Goal: Task Accomplishment & Management: Manage account settings

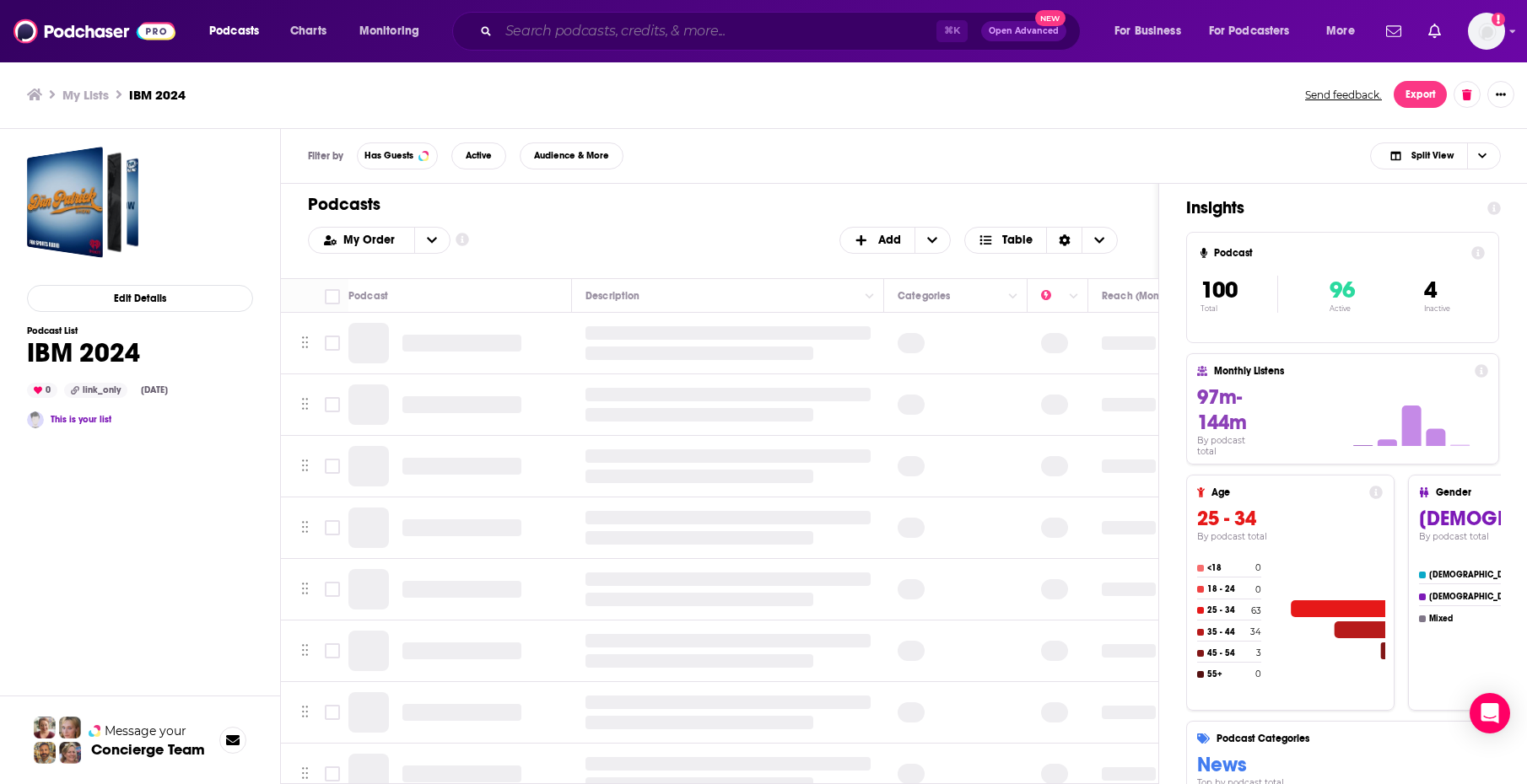
click at [616, 43] on input "Search podcasts, credits, & more..." at bounding box center [717, 31] width 438 height 27
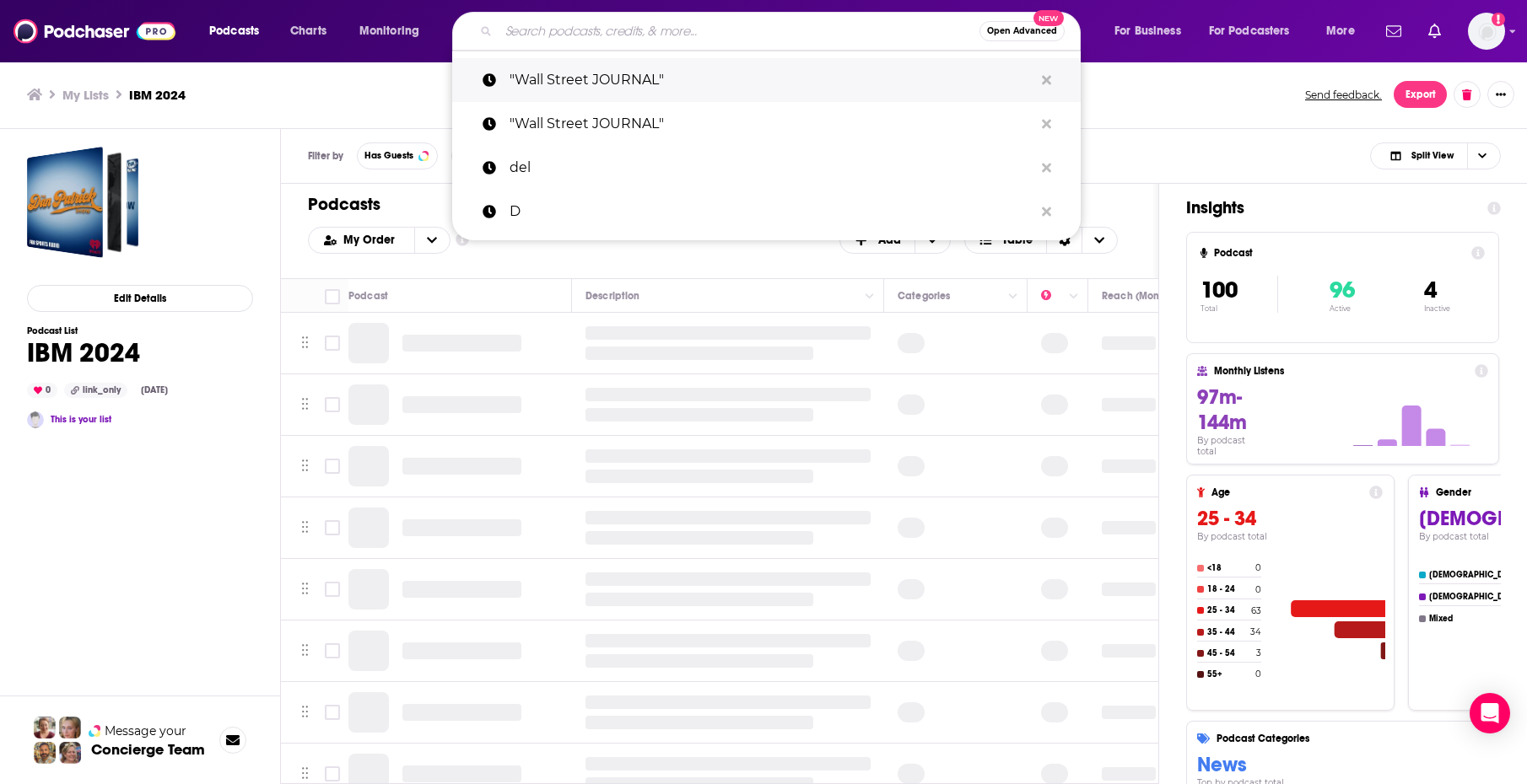
click at [621, 86] on p ""Wall Street JOURNAL"" at bounding box center [771, 80] width 524 height 44
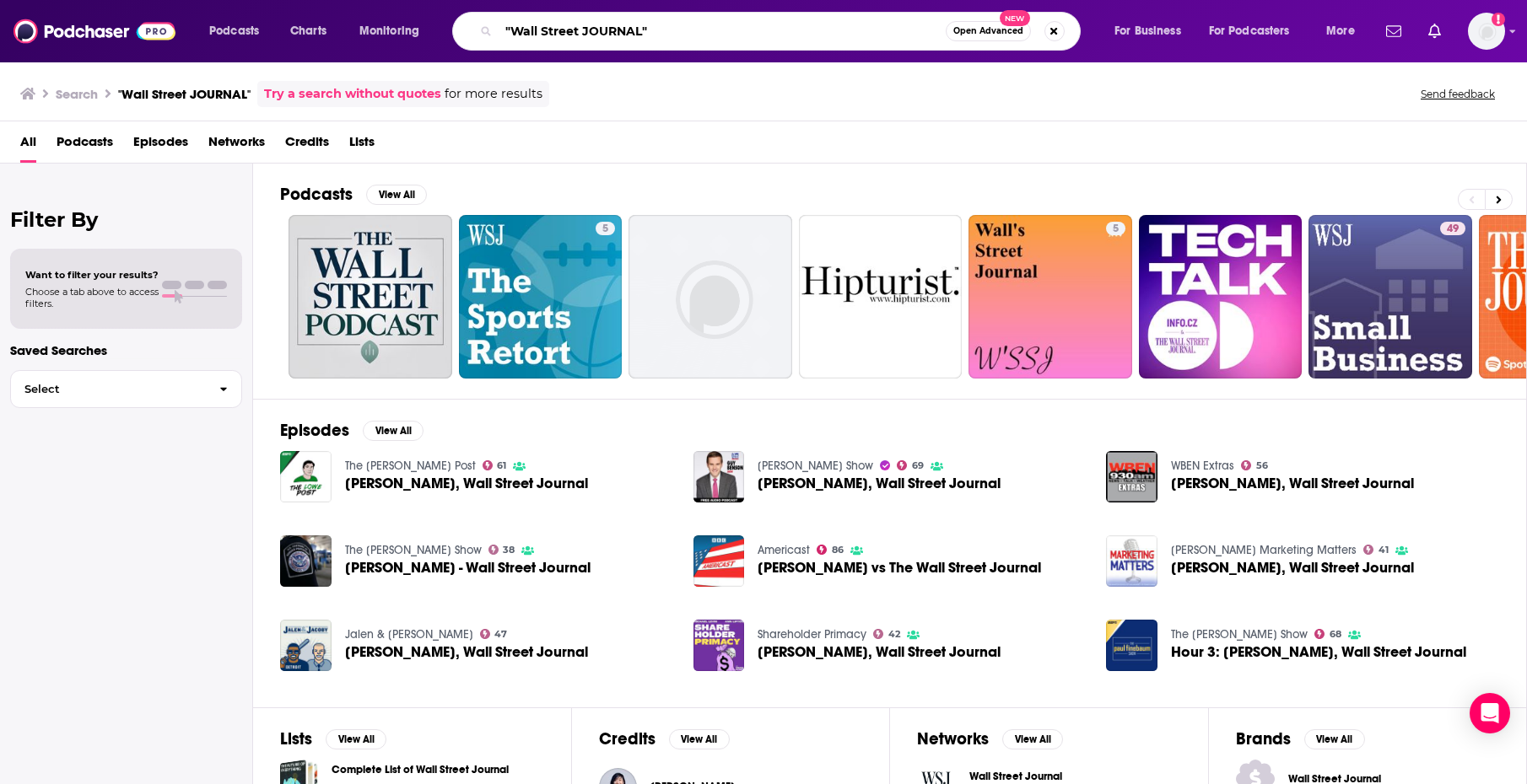
drag, startPoint x: 667, startPoint y: 33, endPoint x: 479, endPoint y: 33, distance: 188.0
click at [479, 33] on div ""Wall Street JOURNAL" Open Advanced New" at bounding box center [767, 31] width 629 height 39
type input "IBM"
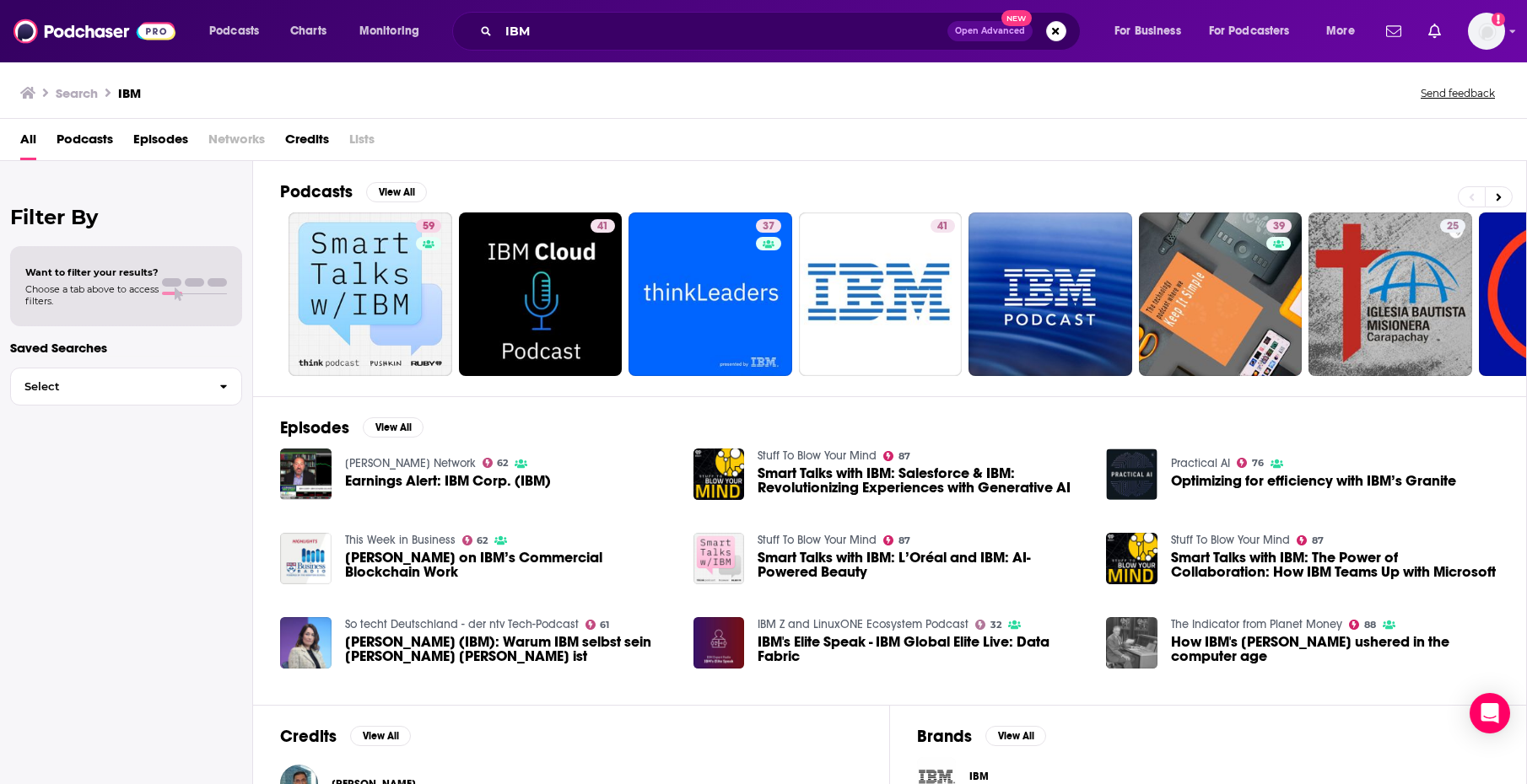
click at [1014, 31] on span "Open Advanced" at bounding box center [990, 32] width 70 height 9
click at [1485, 33] on img "Logged in as SuzanneE" at bounding box center [1486, 31] width 37 height 37
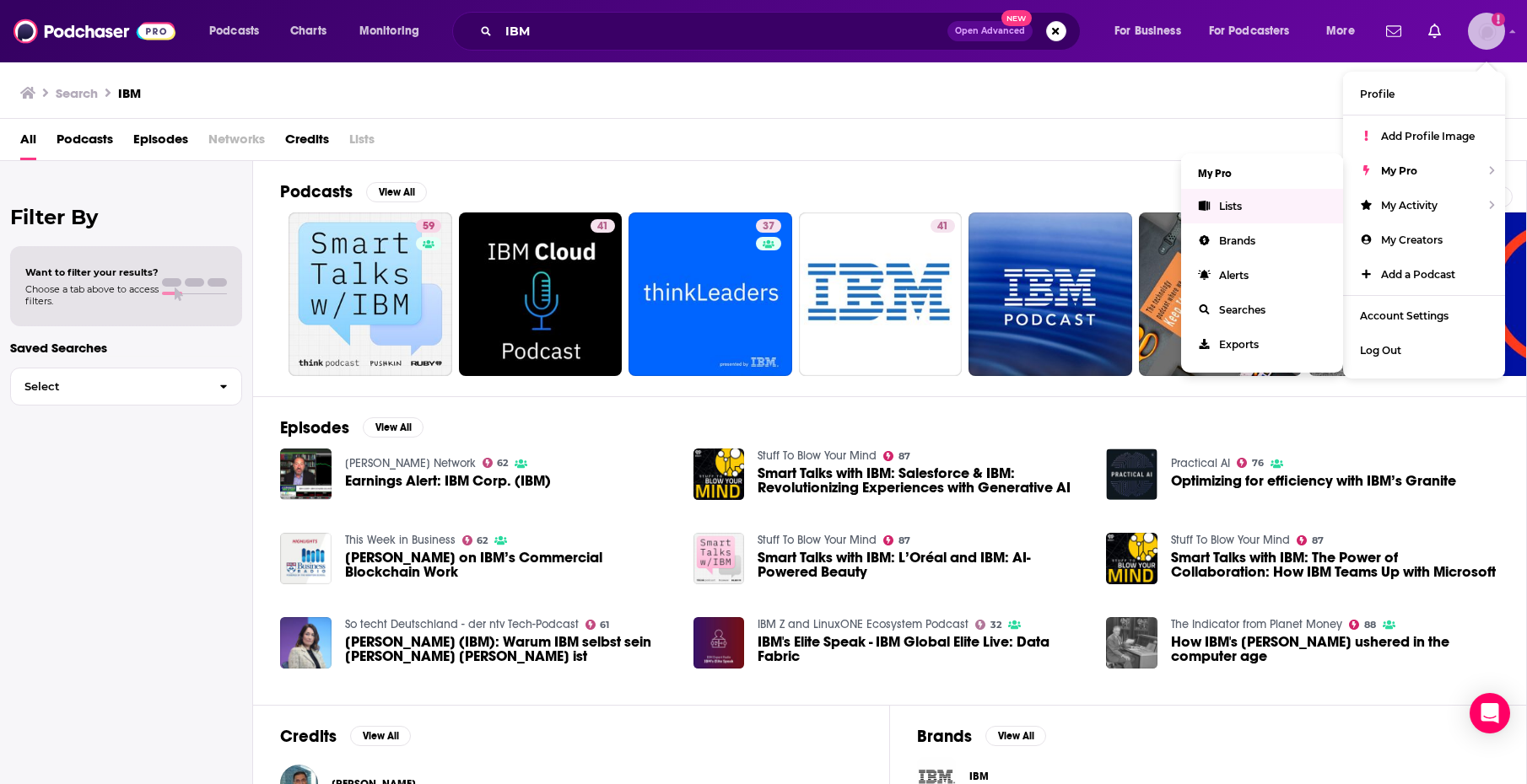
click at [1235, 203] on span "Lists" at bounding box center [1231, 206] width 23 height 12
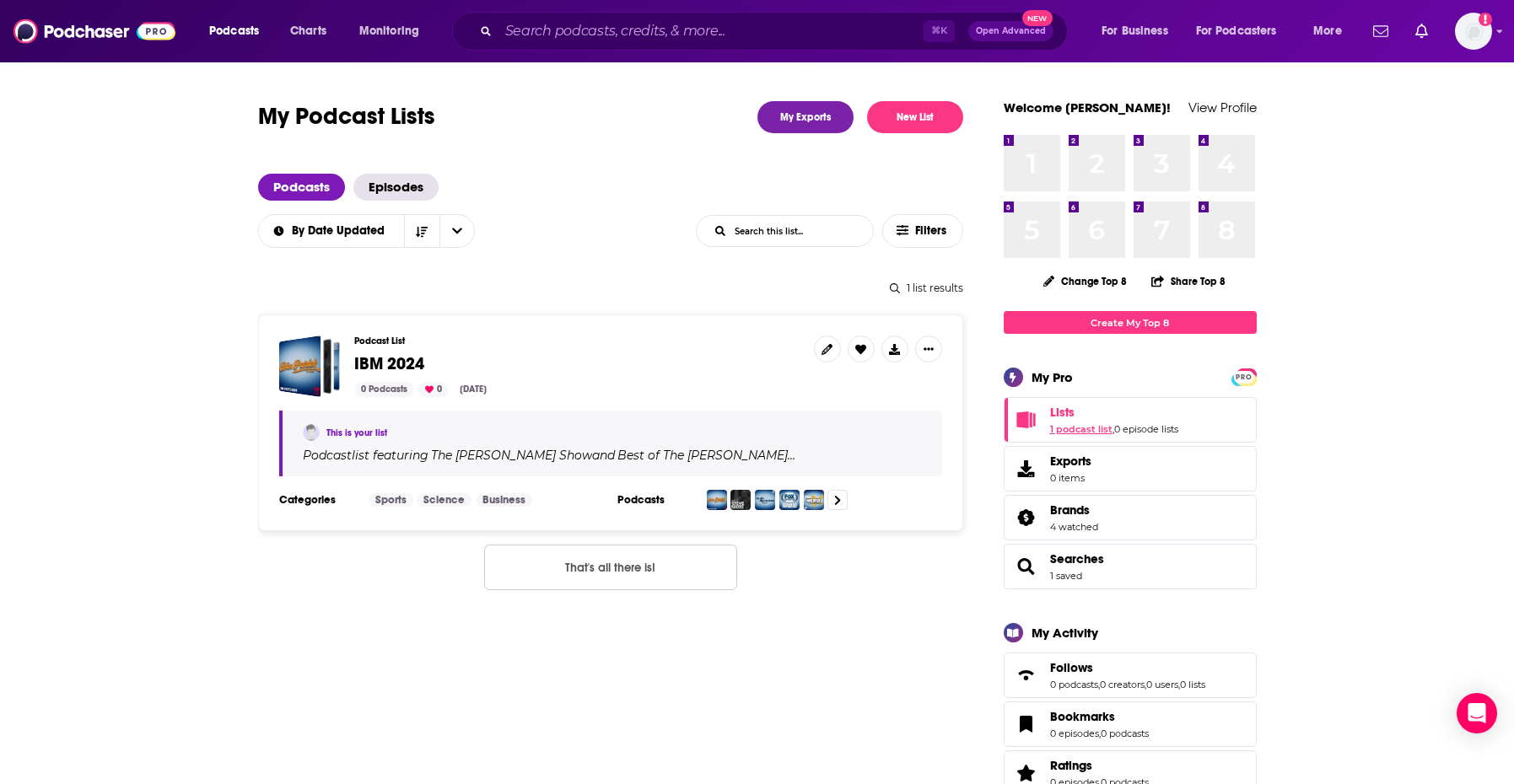
click at [1082, 221] on div "6 6" at bounding box center [1097, 230] width 56 height 56
click at [1060, 424] on link "1 podcast list" at bounding box center [1081, 429] width 62 height 11
click at [825, 346] on icon at bounding box center [827, 349] width 11 height 11
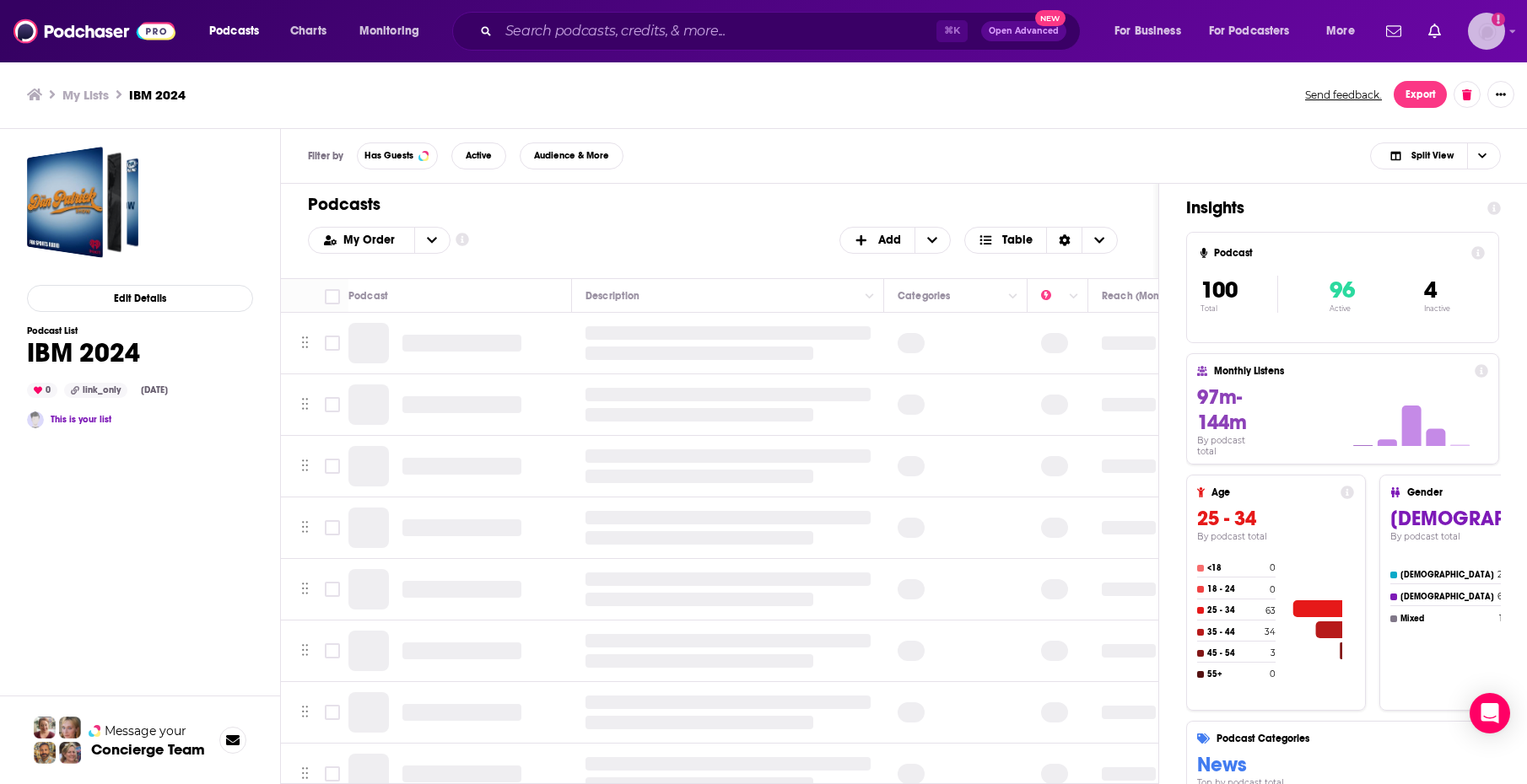
click at [1499, 27] on img "Logged in as SuzanneE" at bounding box center [1486, 31] width 37 height 37
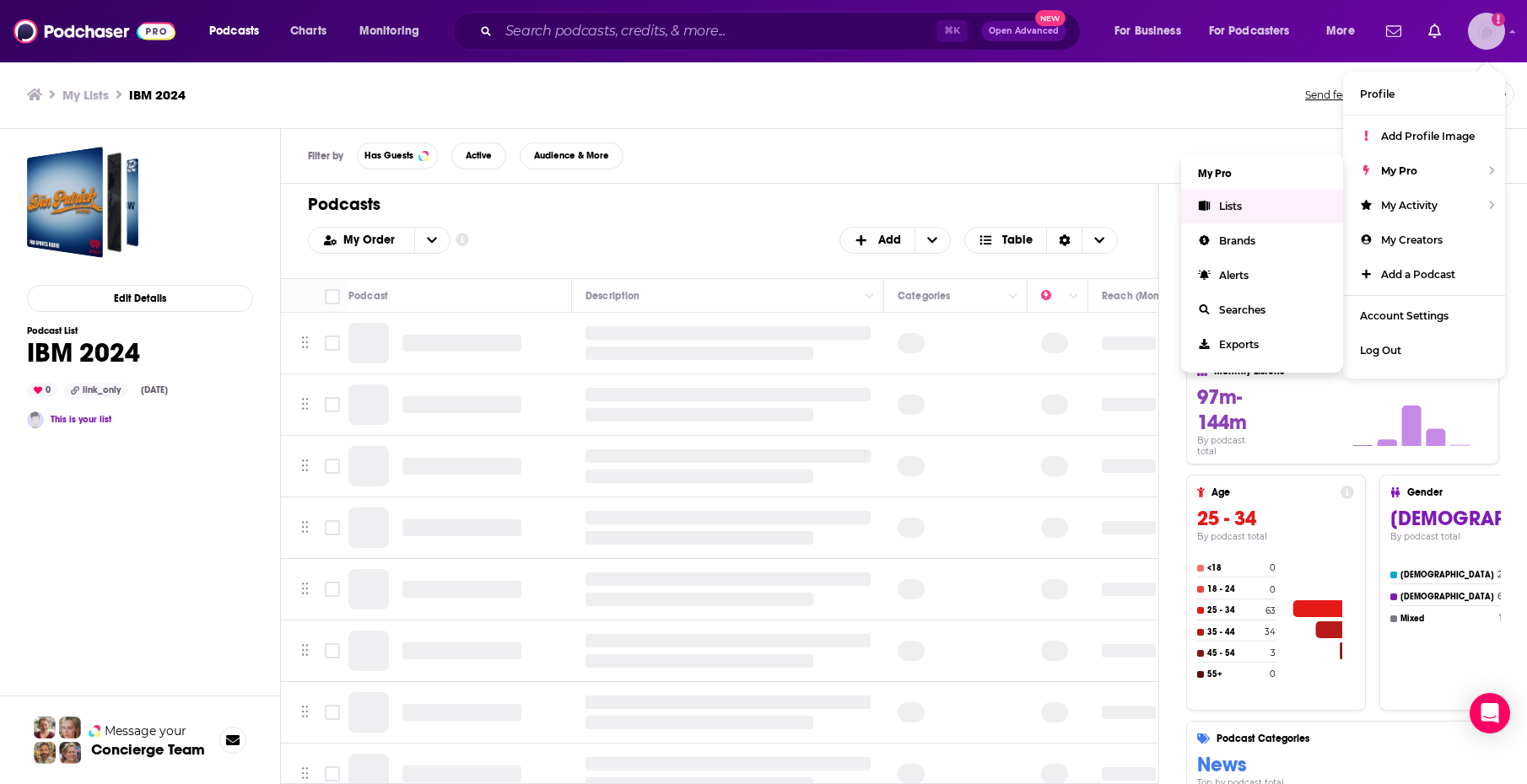
click at [1215, 210] on link "Lists" at bounding box center [1261, 205] width 162 height 34
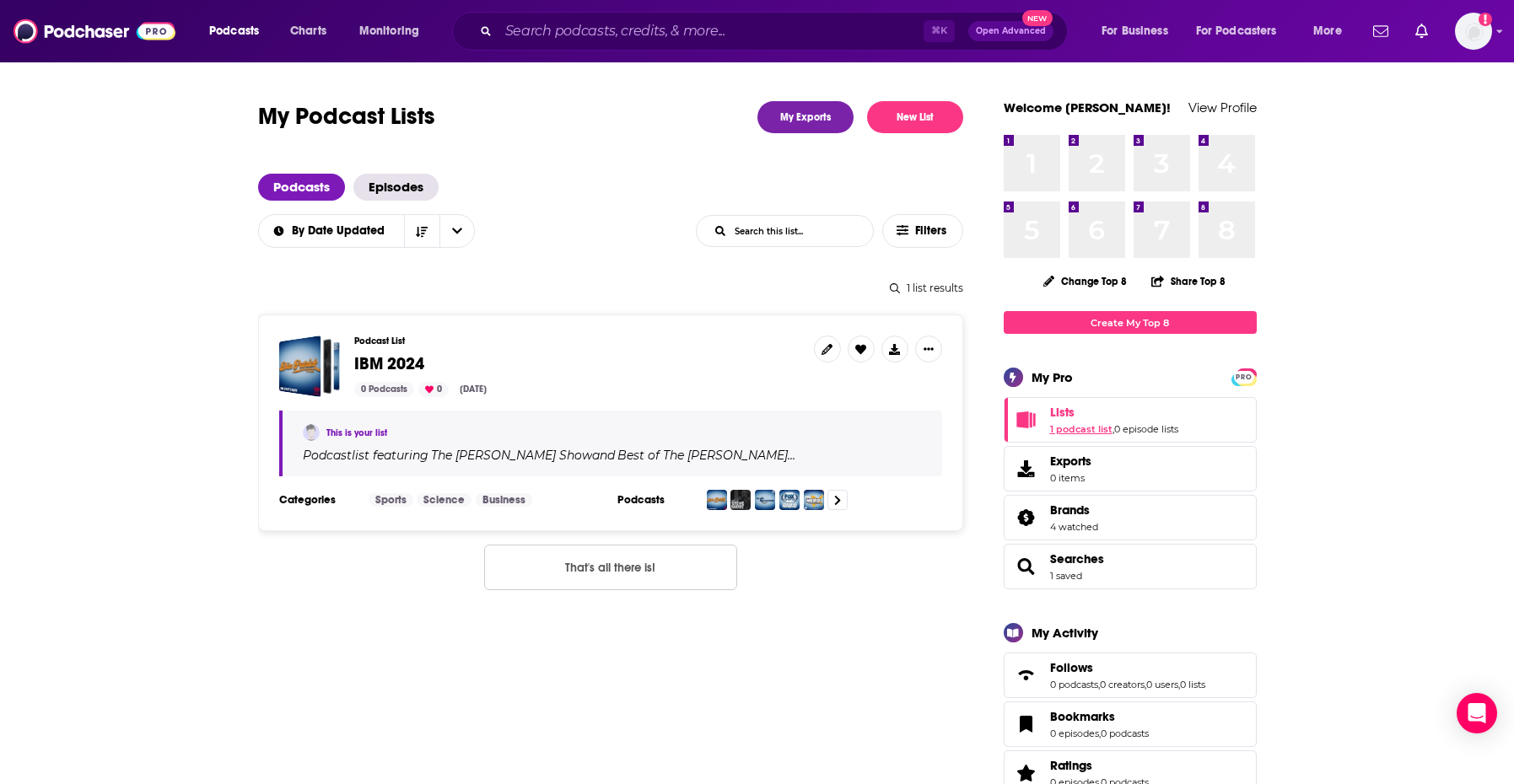
click at [1079, 431] on link "1 podcast list" at bounding box center [1081, 429] width 62 height 11
click at [929, 351] on icon "Show More Button" at bounding box center [929, 349] width 11 height 11
click at [657, 375] on div "Podcast List IBM 2024 0 Podcasts 0 [DATE]" at bounding box center [577, 367] width 446 height 61
click at [826, 346] on icon at bounding box center [827, 349] width 11 height 11
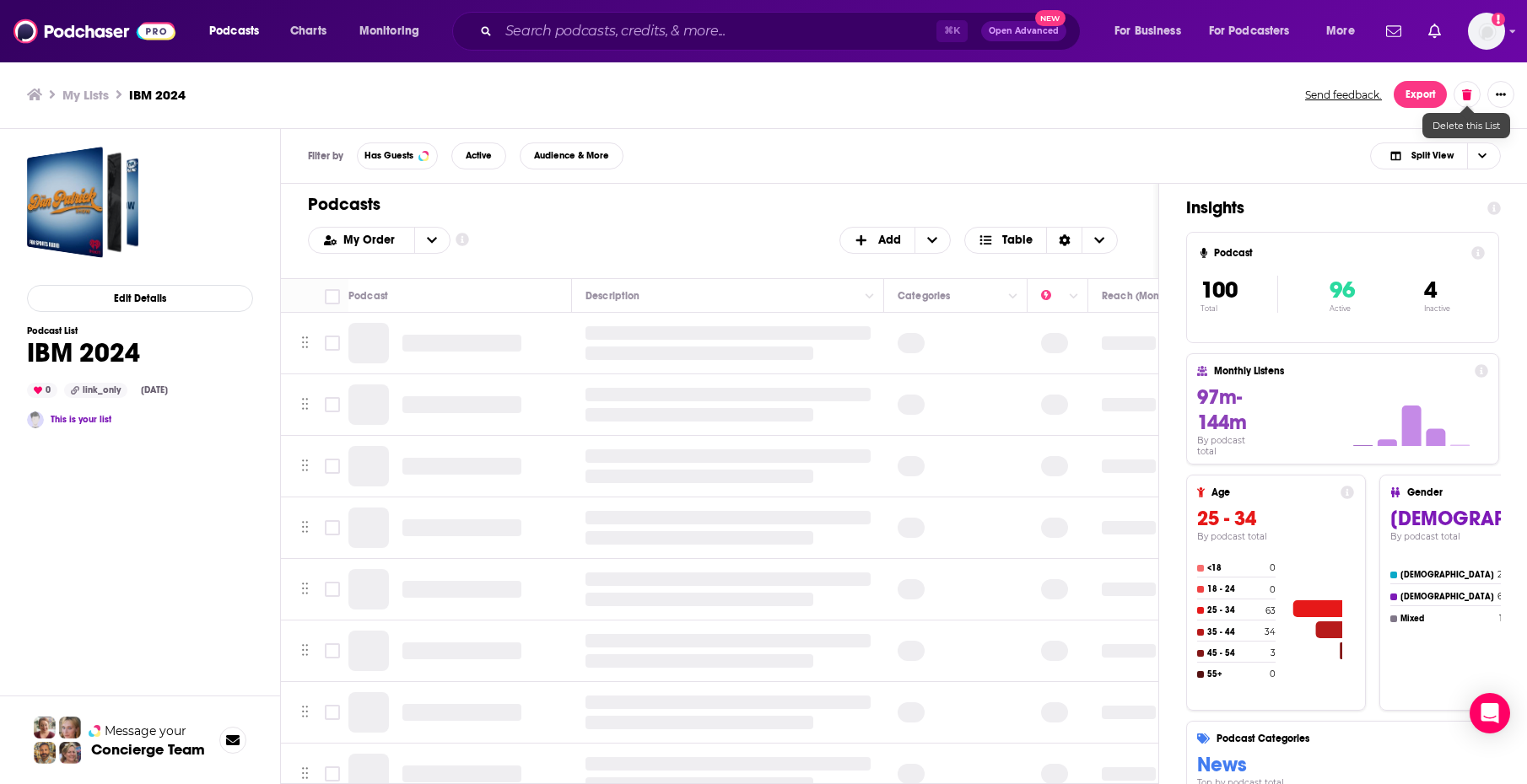
click at [1467, 92] on icon at bounding box center [1466, 94] width 10 height 11
click at [1415, 188] on button "Delete List" at bounding box center [1417, 191] width 98 height 27
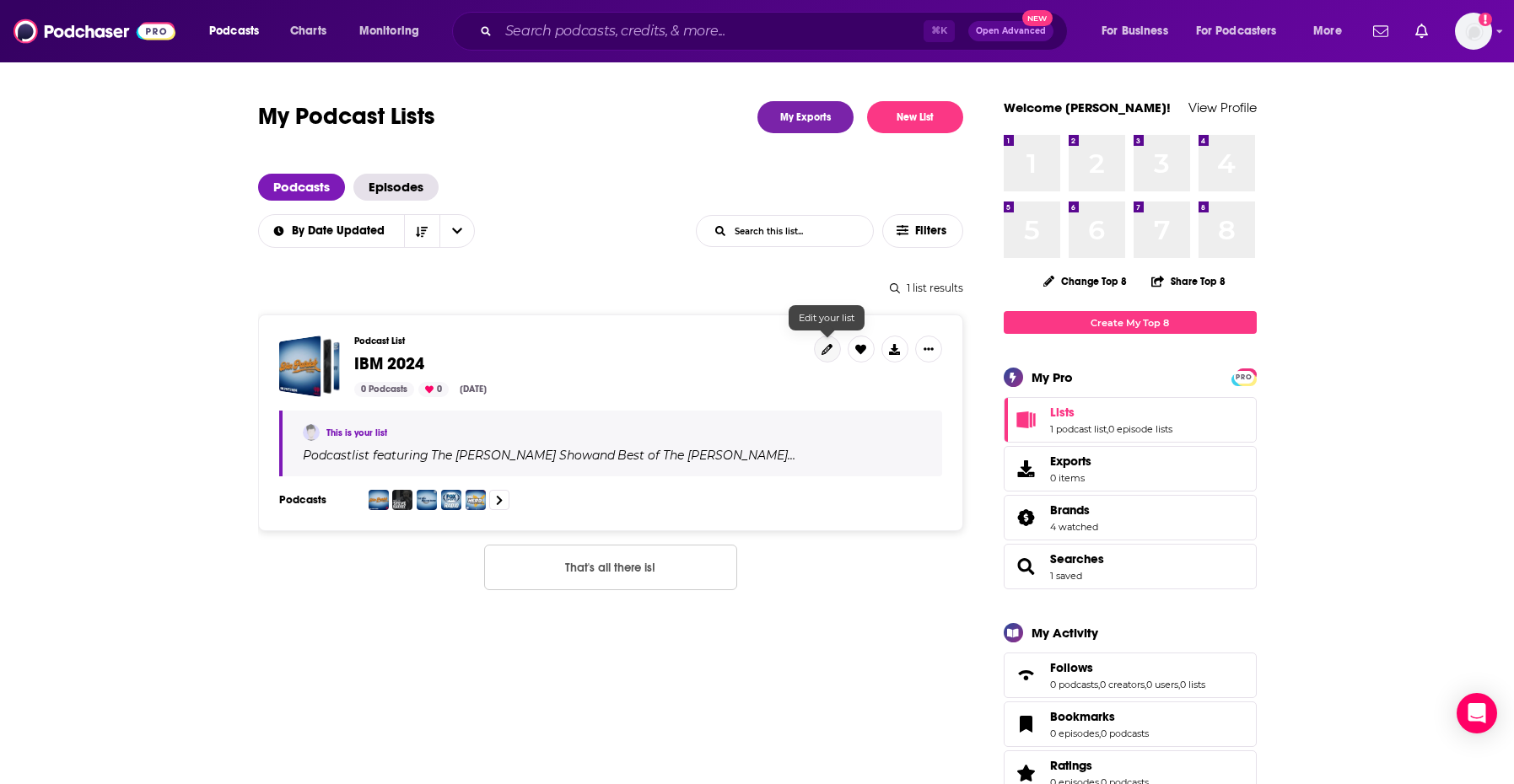
click at [829, 350] on icon at bounding box center [827, 349] width 11 height 11
